Goal: Information Seeking & Learning: Learn about a topic

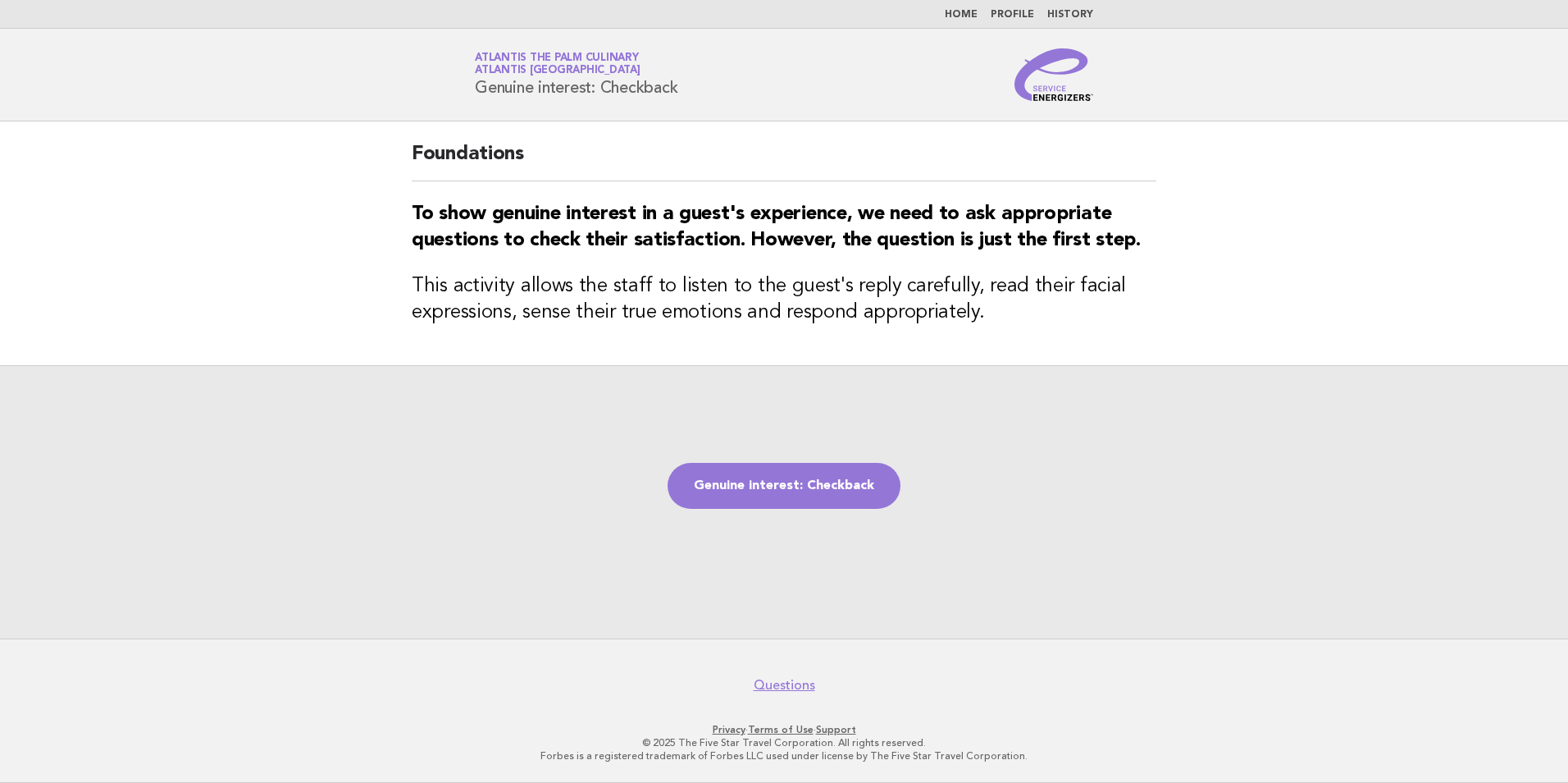
click at [1052, 87] on img at bounding box center [1053, 74] width 79 height 52
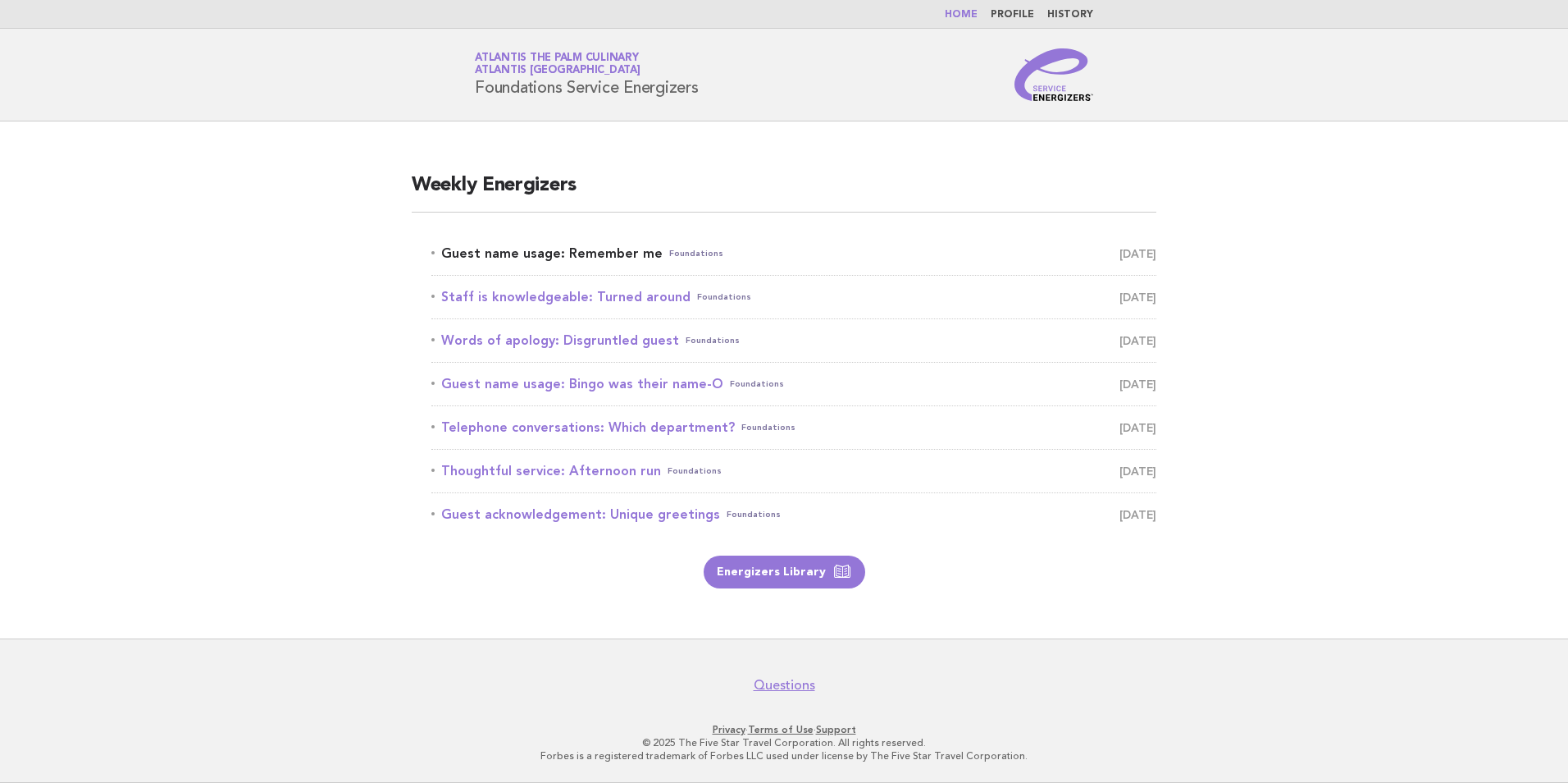
click at [538, 254] on link "Guest name usage: Remember me Foundations October 9" at bounding box center [794, 254] width 726 height 23
